Goal: Ask a question

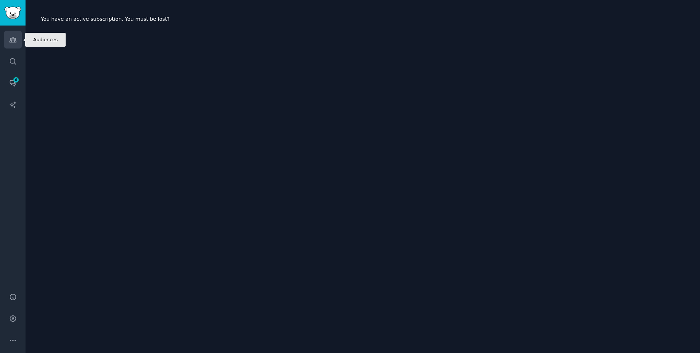
click at [10, 43] on icon "Sidebar" at bounding box center [13, 40] width 8 height 8
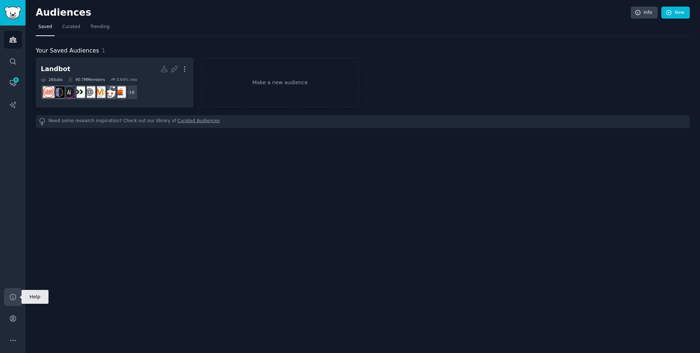
click at [12, 291] on link "Help" at bounding box center [13, 297] width 18 height 18
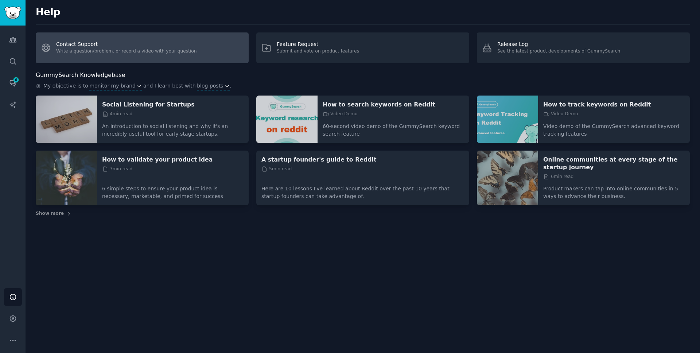
click at [118, 48] on link "Contact Support Write a question/problem, or record a video with your question" at bounding box center [142, 47] width 213 height 31
